Goal: Information Seeking & Learning: Learn about a topic

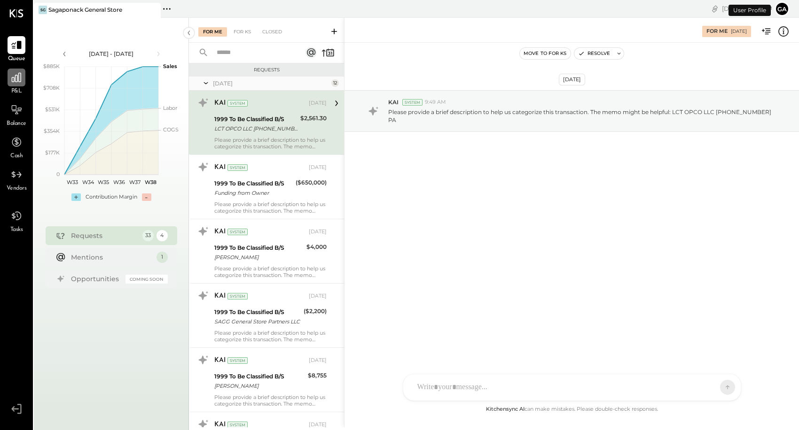
click at [21, 86] on div at bounding box center [17, 78] width 18 height 18
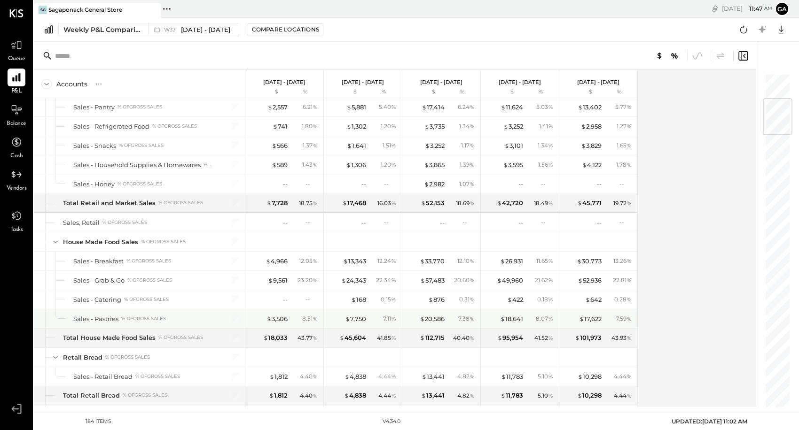
scroll to position [216, 0]
